Goal: Information Seeking & Learning: Learn about a topic

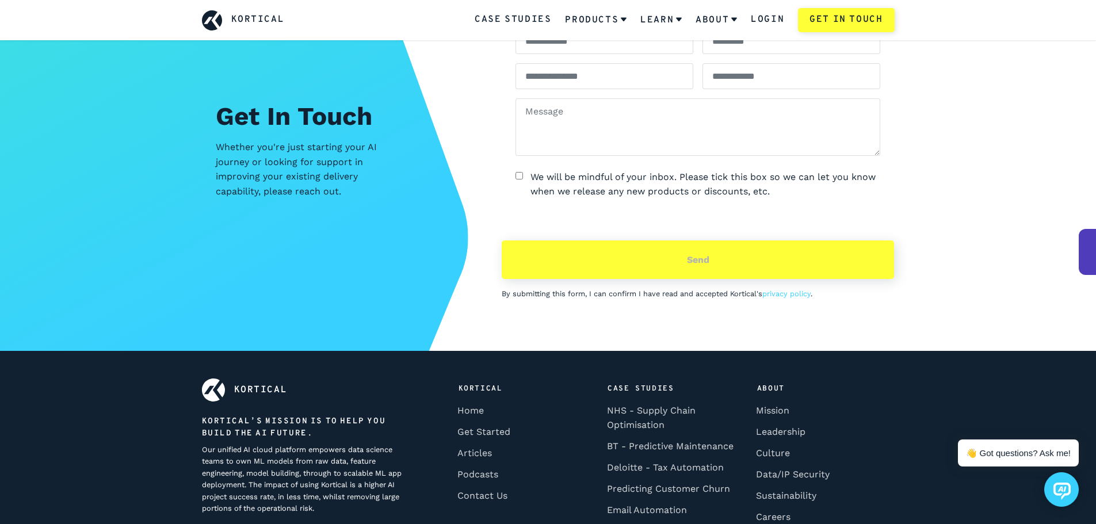
scroll to position [5108, 0]
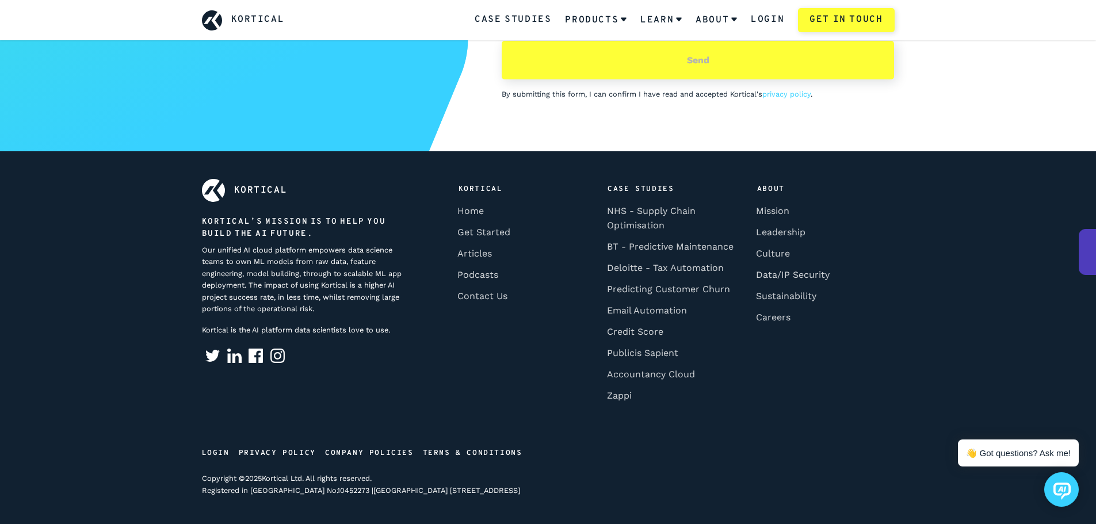
click at [238, 359] on img at bounding box center [234, 356] width 14 height 14
click at [789, 229] on link "Leadership" at bounding box center [780, 231] width 57 height 21
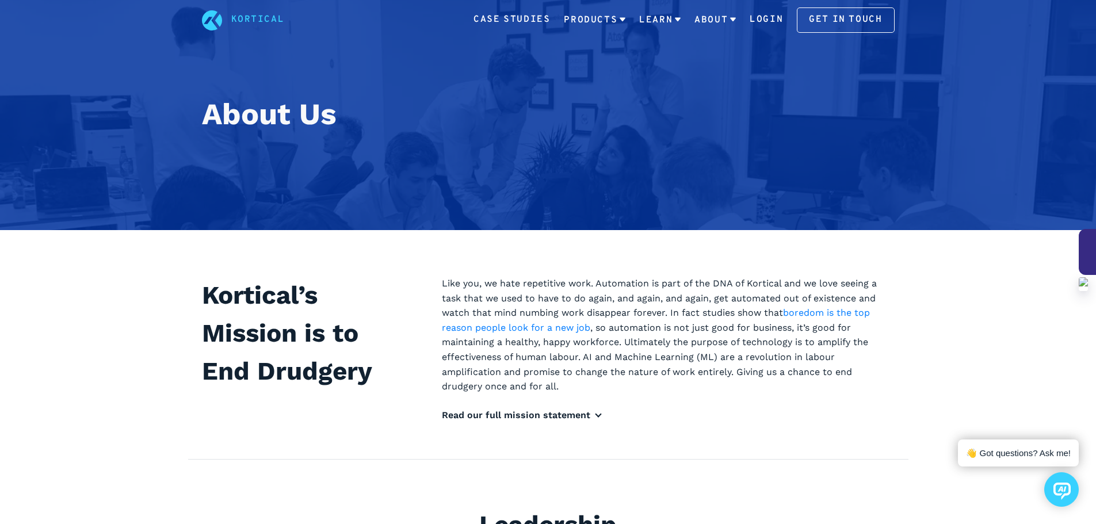
click at [1089, 256] on div at bounding box center [1087, 252] width 17 height 46
click at [227, 21] on div "Kortical" at bounding box center [243, 20] width 83 height 20
click at [219, 20] on icon at bounding box center [212, 20] width 20 height 20
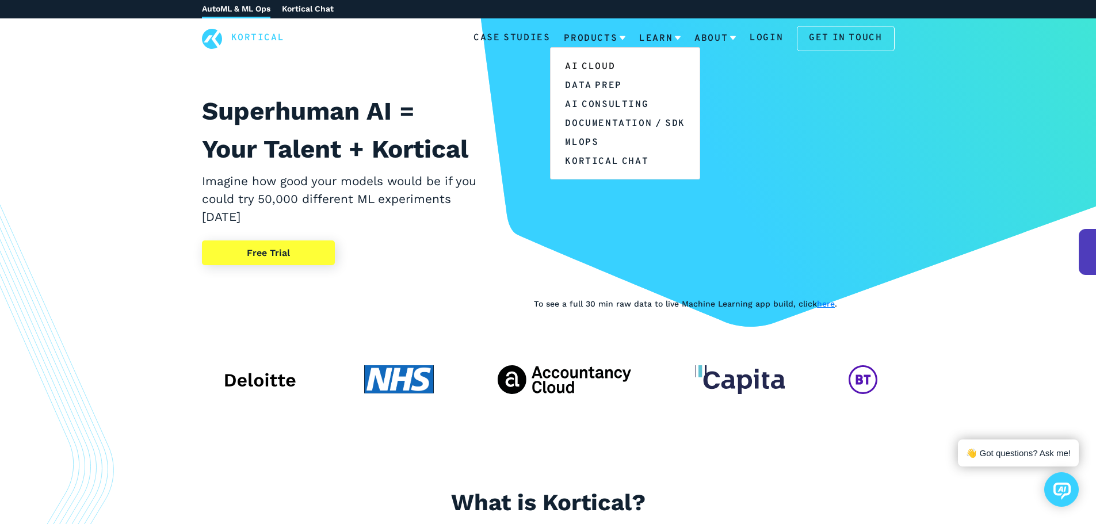
click at [609, 64] on link "AI Cloud" at bounding box center [625, 65] width 148 height 19
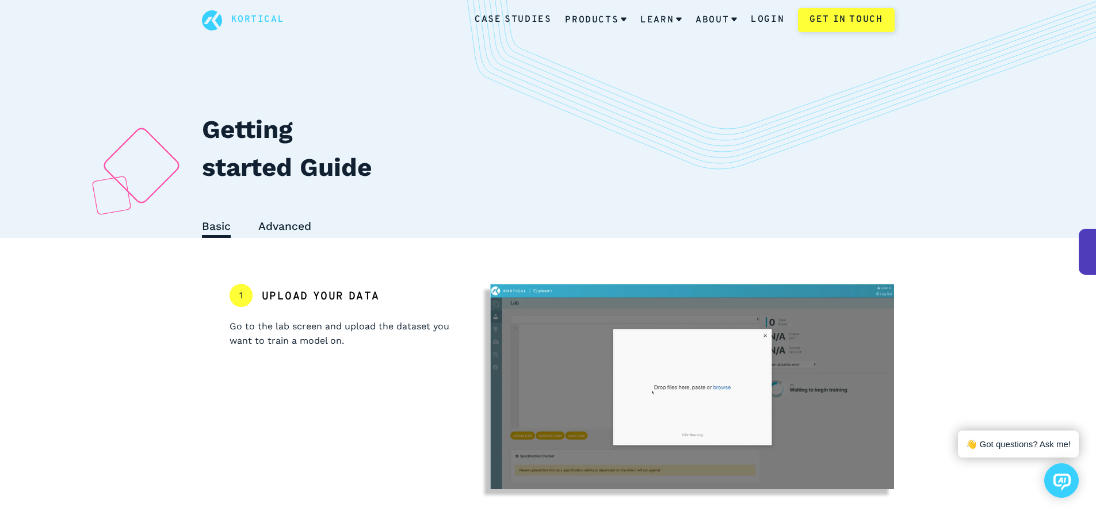
drag, startPoint x: 853, startPoint y: 125, endPoint x: 768, endPoint y: 131, distance: 85.4
click at [853, 125] on h1 "Getting started Guide" at bounding box center [548, 162] width 693 height 104
click at [198, 29] on div "Kortical Case Studies Products Learn About Login Get in touch" at bounding box center [548, 20] width 748 height 24
click at [254, 21] on link "Kortical" at bounding box center [258, 20] width 54 height 15
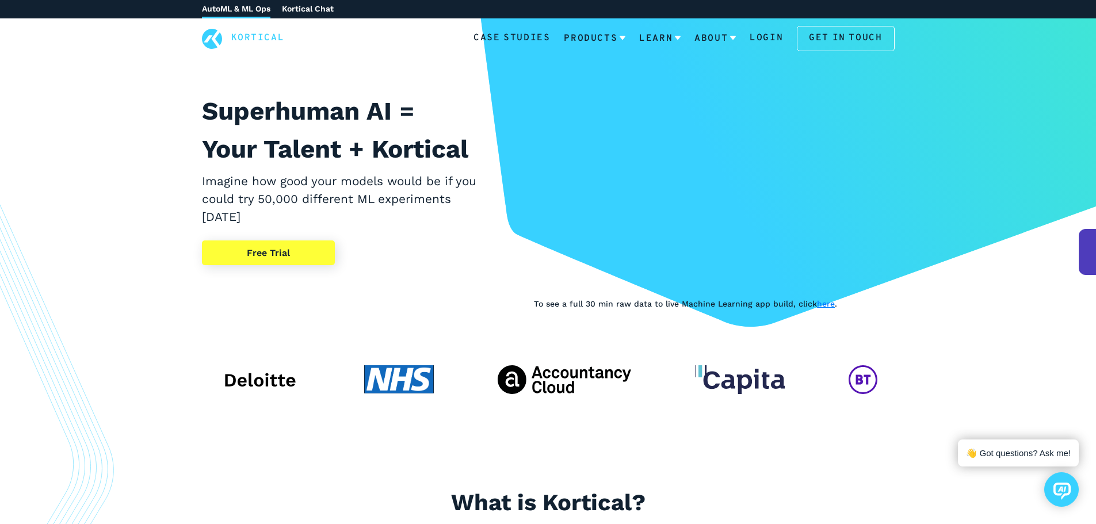
click at [268, 260] on link "Free Trial" at bounding box center [268, 252] width 133 height 25
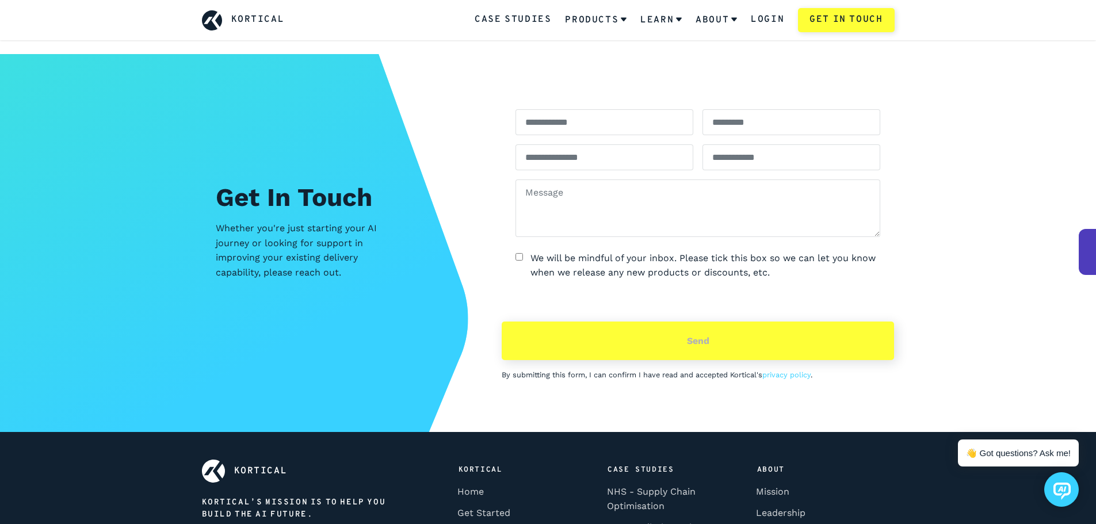
scroll to position [4832, 0]
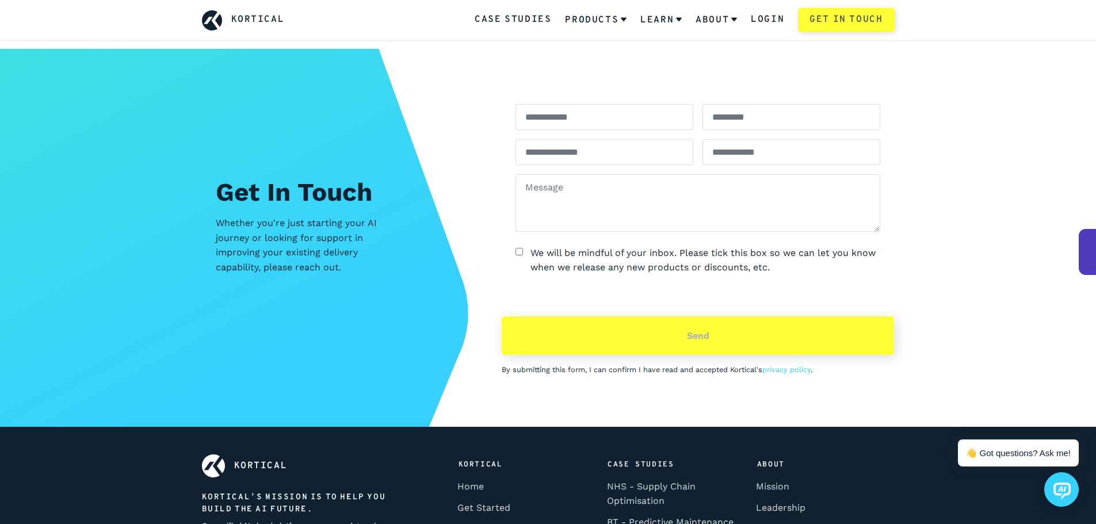
click at [859, 16] on link "Get in touch" at bounding box center [846, 20] width 96 height 24
click at [229, 15] on div "Kortical" at bounding box center [243, 20] width 83 height 20
click at [253, 14] on link "Kortical" at bounding box center [258, 20] width 54 height 15
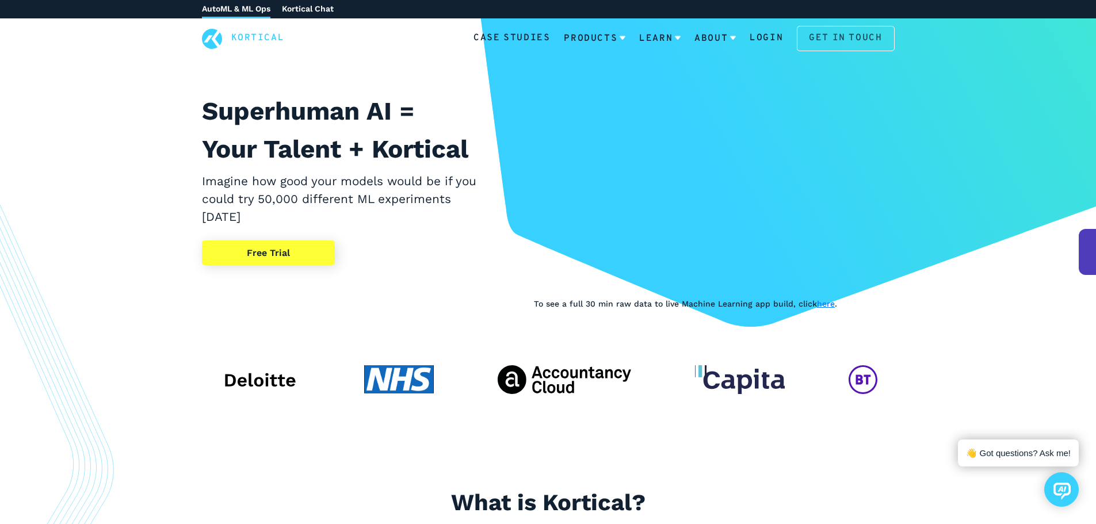
click at [843, 28] on link "Get in touch" at bounding box center [845, 38] width 97 height 25
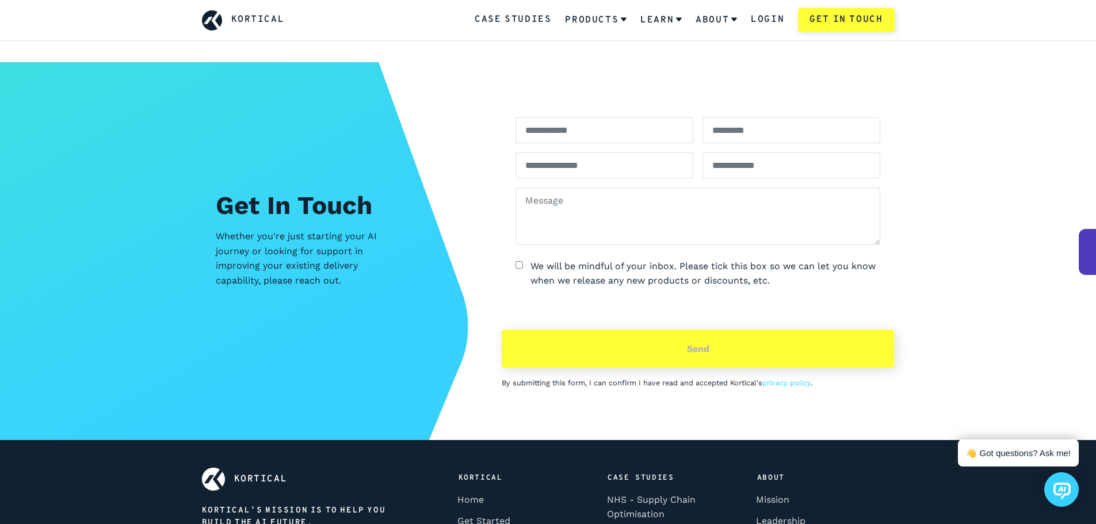
scroll to position [4832, 0]
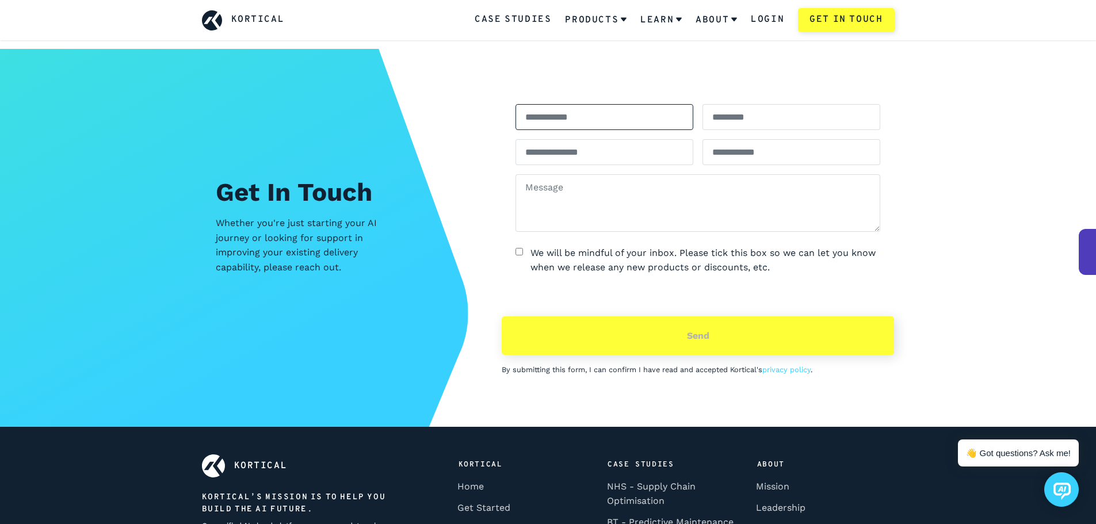
click at [589, 124] on input "text" at bounding box center [604, 117] width 178 height 26
click at [591, 147] on input "email" at bounding box center [604, 152] width 178 height 26
click at [944, 140] on section "Get In Touch Whether you're just starting your AI journey or looking for suppor…" at bounding box center [548, 238] width 1096 height 378
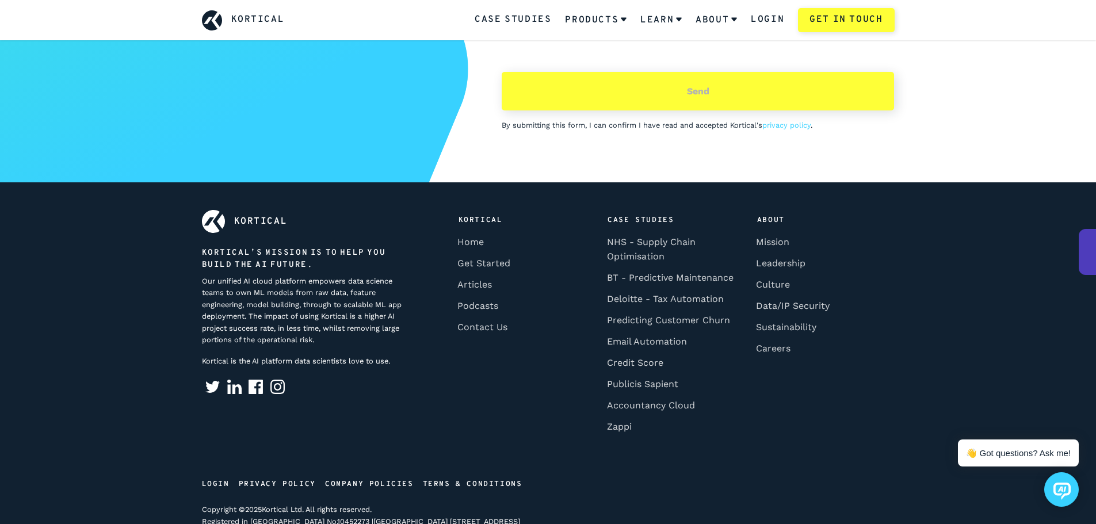
scroll to position [5108, 0]
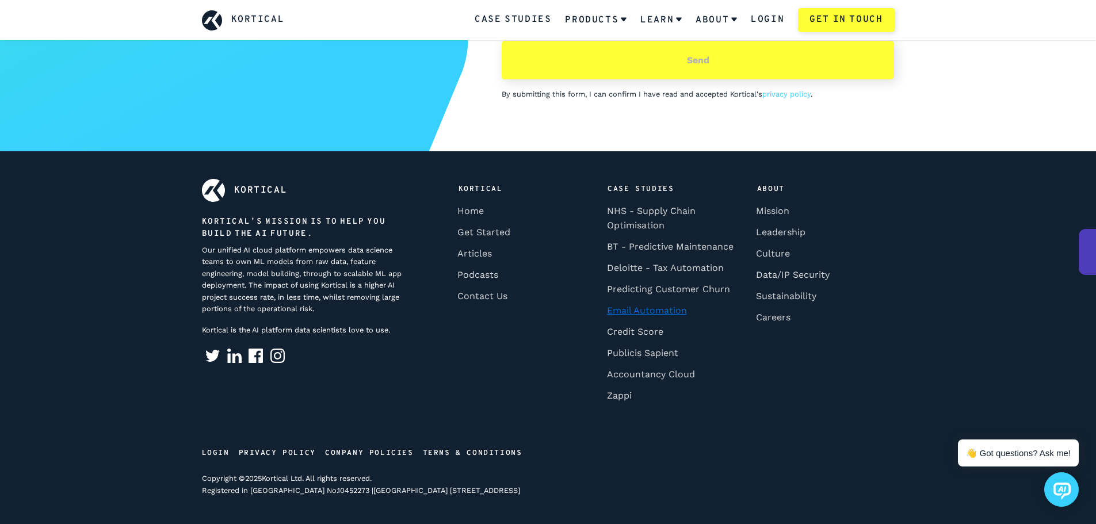
click at [633, 314] on link "Email Automation" at bounding box center [646, 310] width 87 height 21
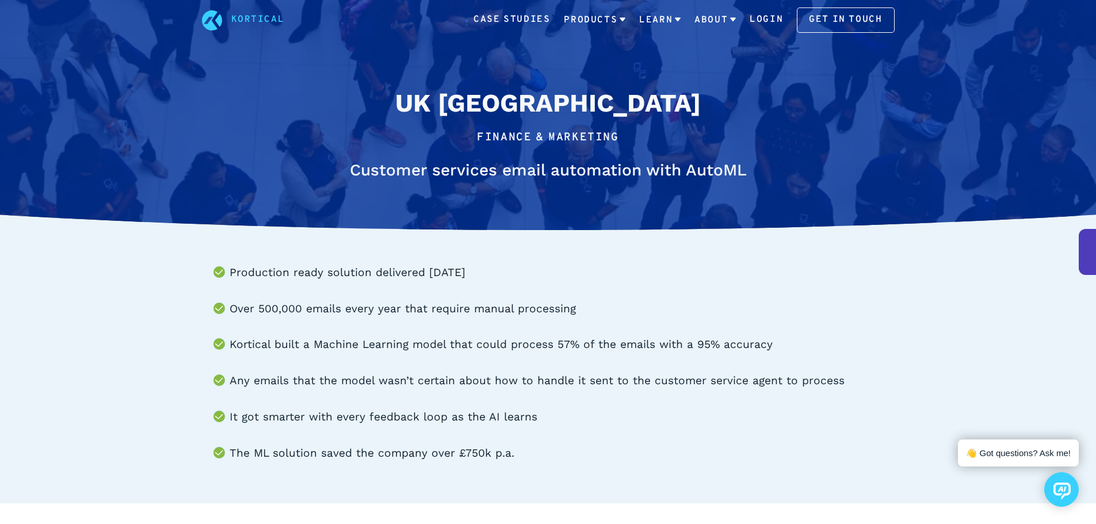
click at [261, 21] on link "Kortical" at bounding box center [258, 20] width 54 height 15
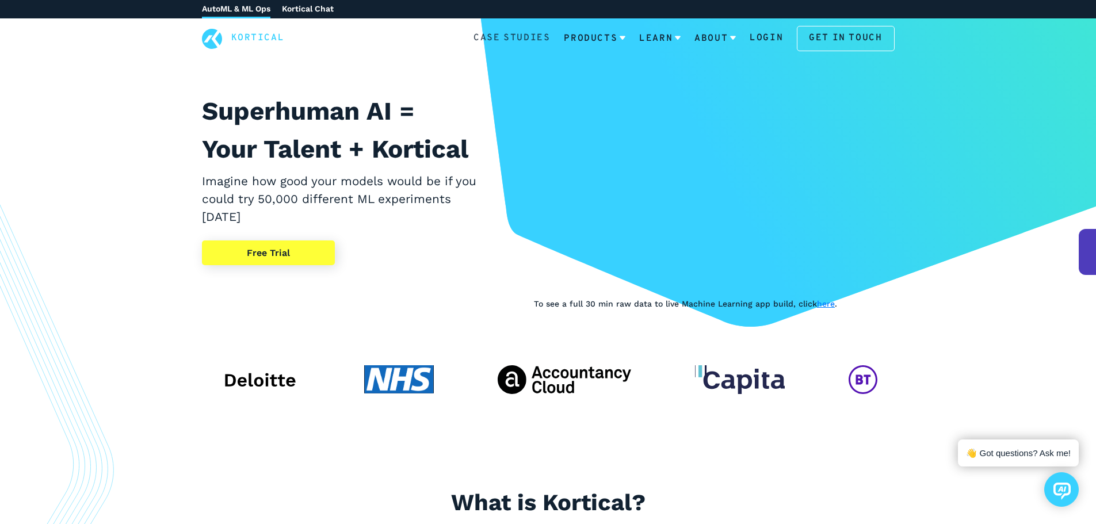
click at [529, 43] on link "Case Studies" at bounding box center [511, 38] width 77 height 15
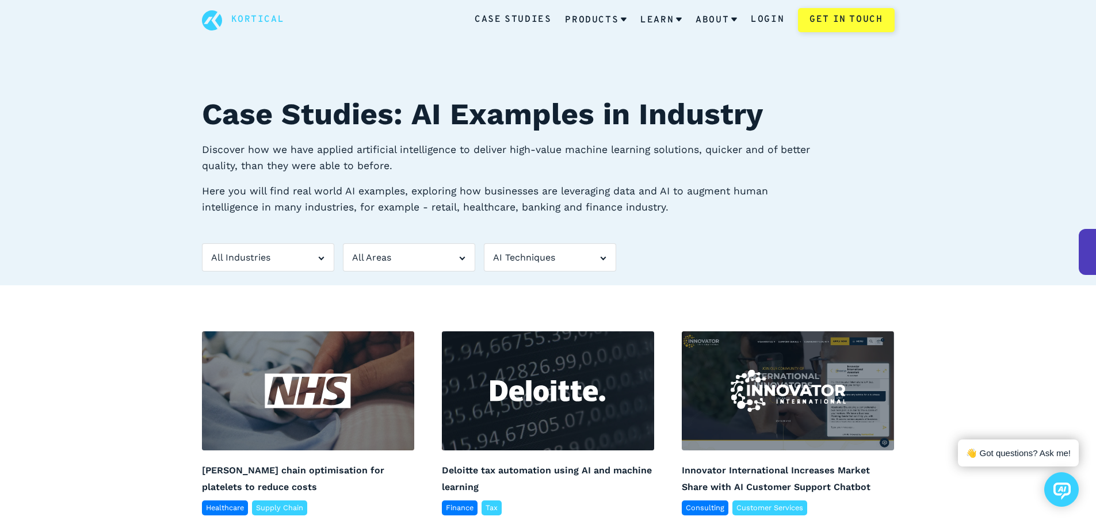
click at [248, 22] on link "Kortical" at bounding box center [258, 20] width 54 height 15
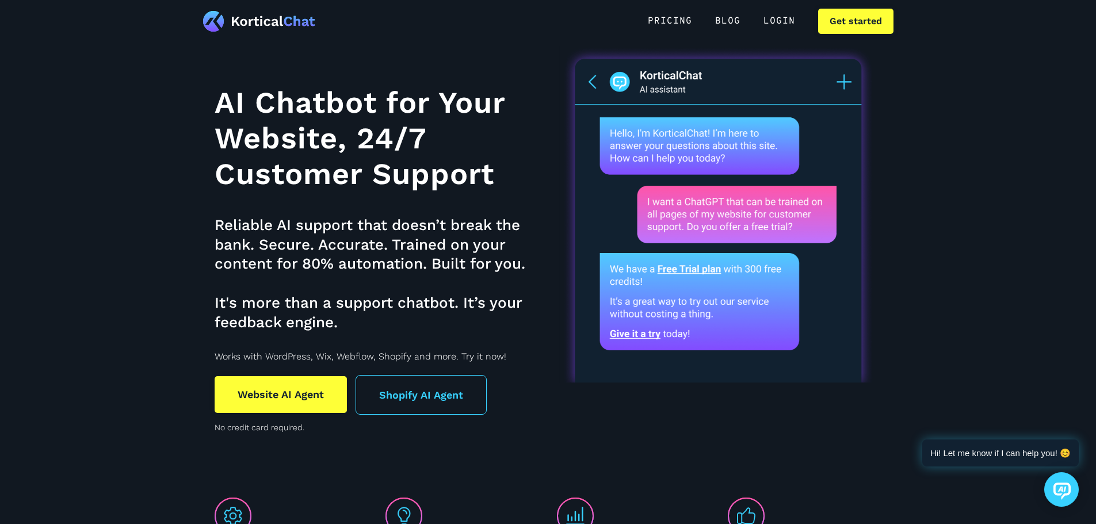
click at [967, 80] on html "Pricing BLOG Login Get started AI Chatbot for Your Website, 24/7 Customer Suppo…" at bounding box center [548, 262] width 1096 height 524
